Goal: Information Seeking & Learning: Find specific fact

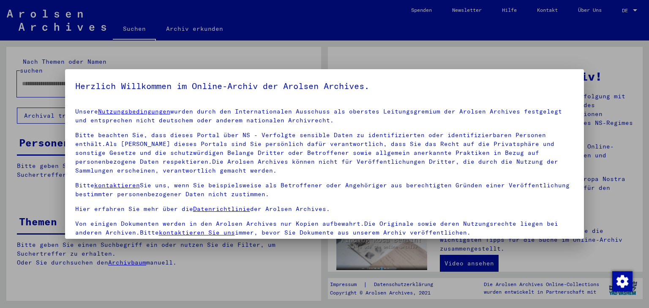
scroll to position [2, 0]
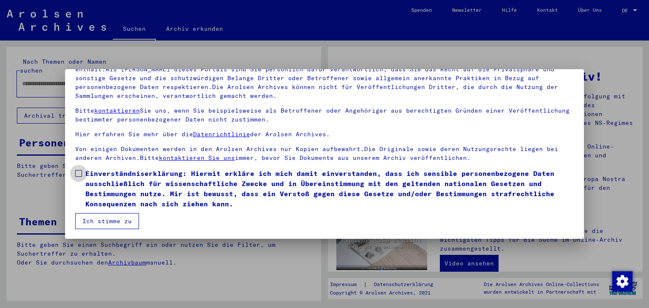
click at [78, 174] on span at bounding box center [78, 173] width 7 height 7
click at [103, 220] on button "Ich stimme zu" at bounding box center [107, 221] width 64 height 16
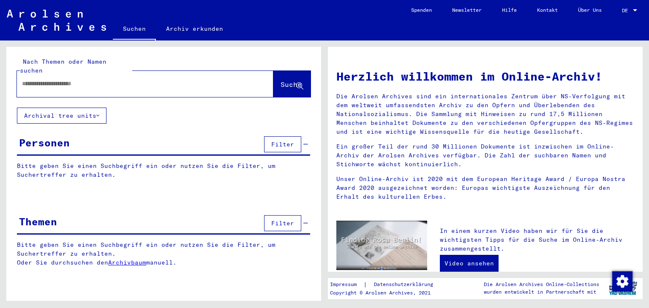
click at [30, 79] on input "text" at bounding box center [135, 83] width 226 height 9
type input "**********"
click at [282, 80] on span "Suche" at bounding box center [290, 84] width 21 height 8
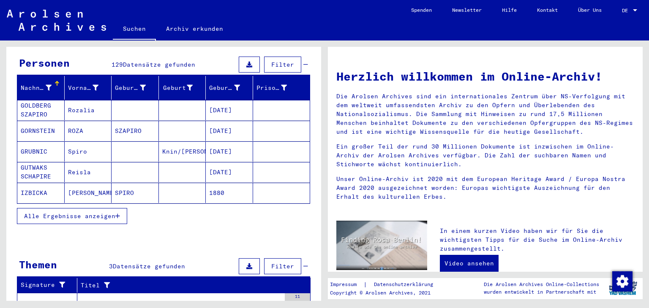
scroll to position [84, 0]
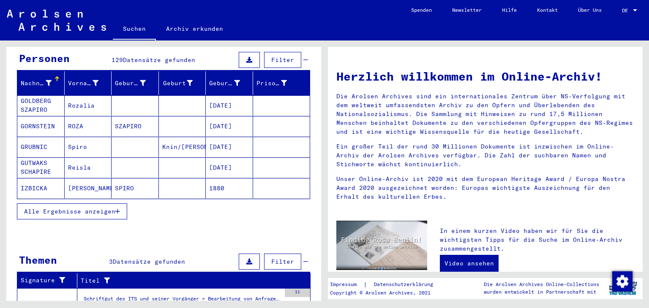
click at [111, 208] on span "Alle Ergebnisse anzeigen" at bounding box center [69, 212] width 91 height 8
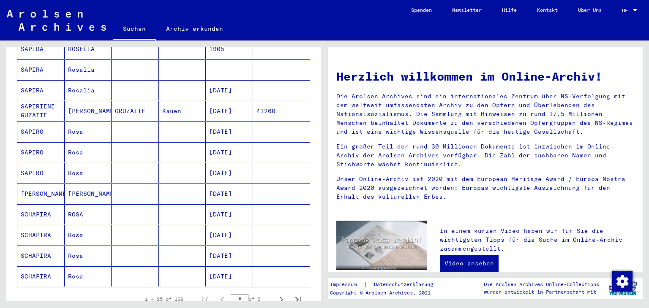
scroll to position [422, 0]
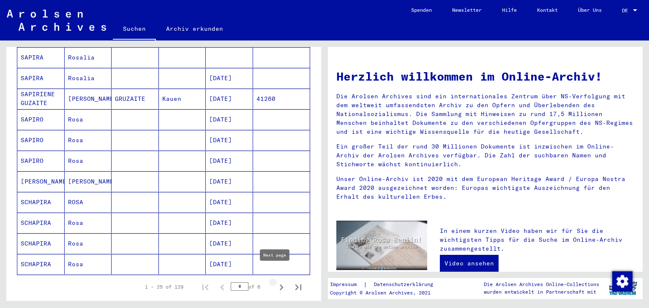
click at [275, 282] on icon "Next page" at bounding box center [281, 288] width 12 height 12
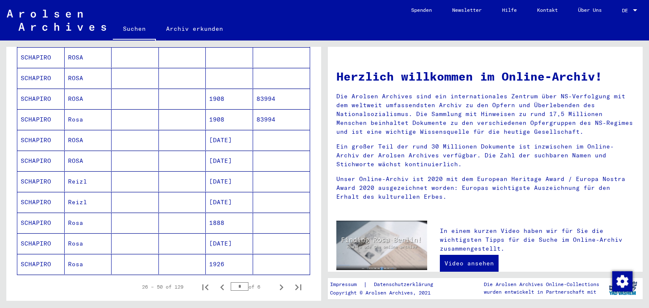
scroll to position [464, 0]
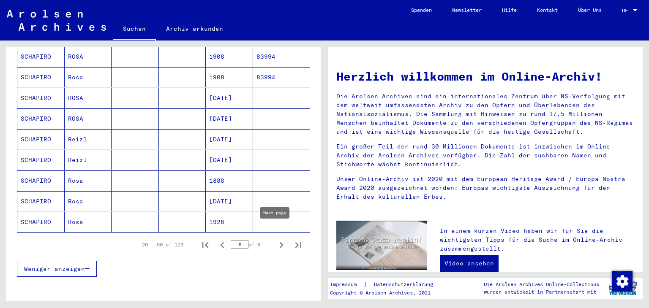
click at [280, 242] on icon "Next page" at bounding box center [282, 245] width 4 height 6
type input "*"
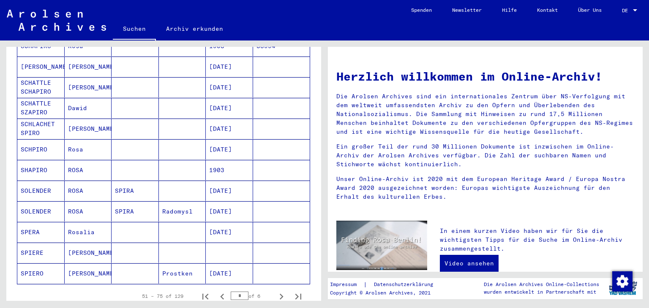
scroll to position [422, 0]
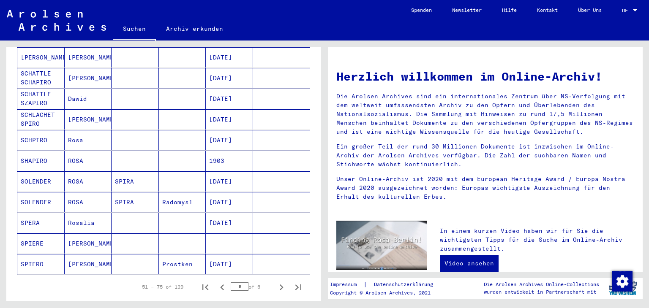
click at [212, 254] on mat-cell "[DATE]" at bounding box center [229, 264] width 47 height 20
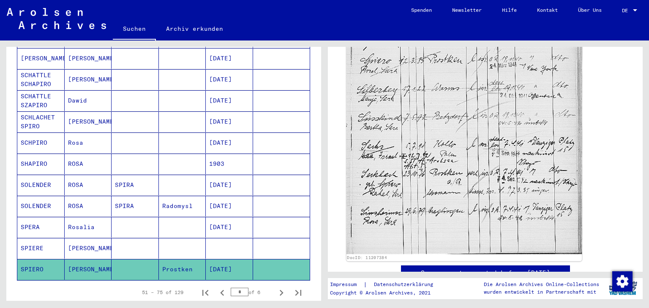
scroll to position [253, 0]
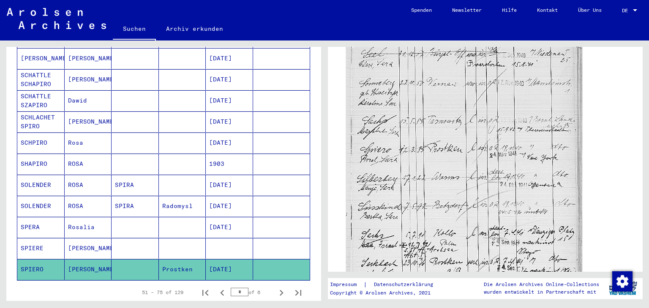
click at [468, 120] on img at bounding box center [464, 177] width 236 height 331
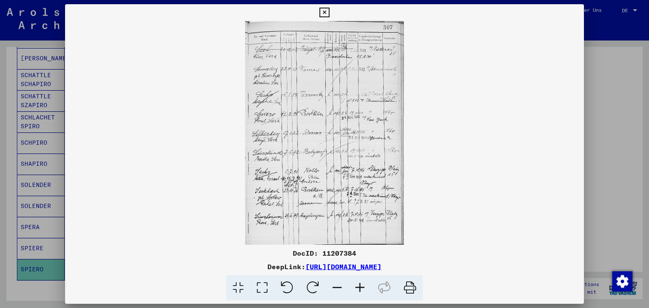
click at [350, 144] on img at bounding box center [324, 133] width 519 height 224
click at [362, 288] on icon at bounding box center [359, 288] width 23 height 26
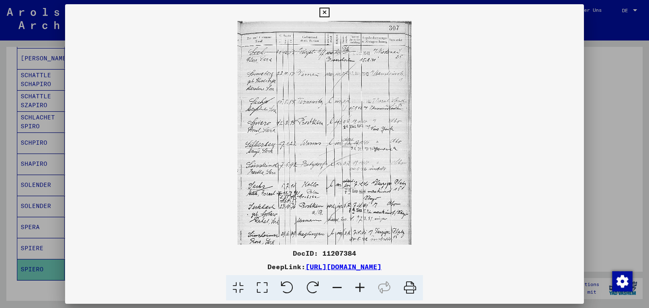
click at [362, 288] on icon at bounding box center [359, 288] width 23 height 26
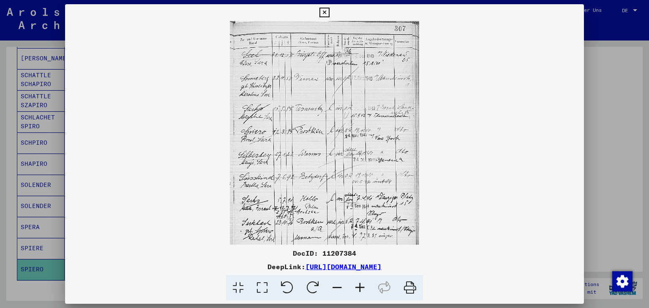
click at [362, 288] on icon at bounding box center [359, 288] width 23 height 26
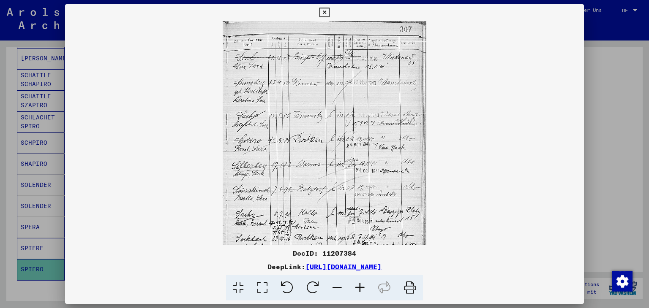
click at [362, 288] on icon at bounding box center [359, 288] width 23 height 26
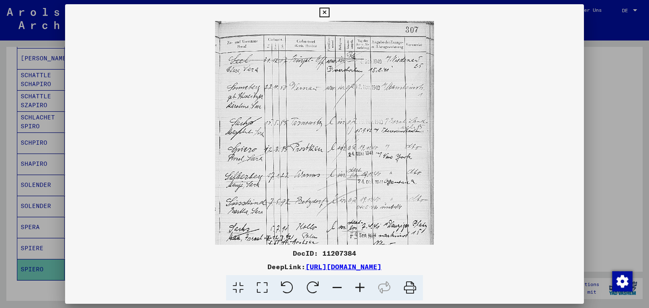
click at [362, 288] on icon at bounding box center [359, 288] width 23 height 26
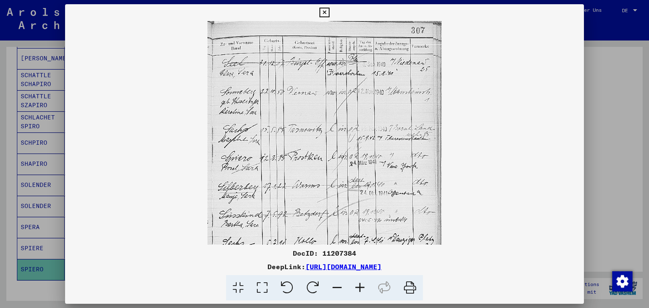
click at [362, 288] on icon at bounding box center [359, 288] width 23 height 26
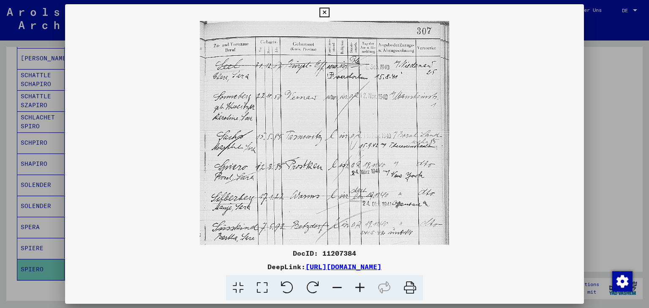
click at [181, 65] on viewer-one-image at bounding box center [324, 133] width 519 height 224
click at [358, 288] on icon at bounding box center [359, 288] width 23 height 26
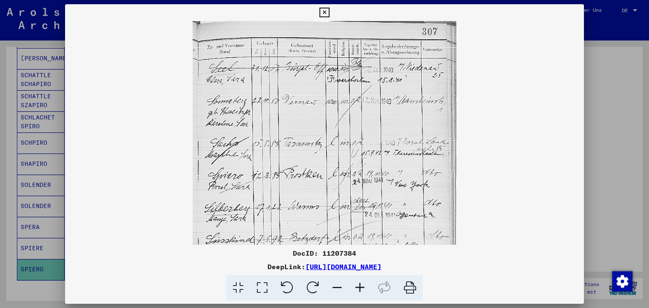
click at [358, 288] on icon at bounding box center [359, 288] width 23 height 26
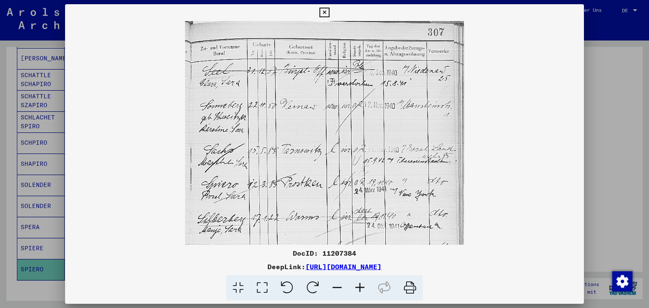
click at [358, 288] on icon at bounding box center [359, 288] width 23 height 26
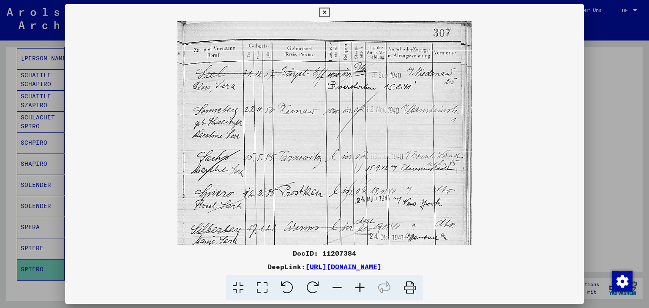
click at [407, 289] on icon at bounding box center [410, 288] width 26 height 26
